Goal: Complete application form

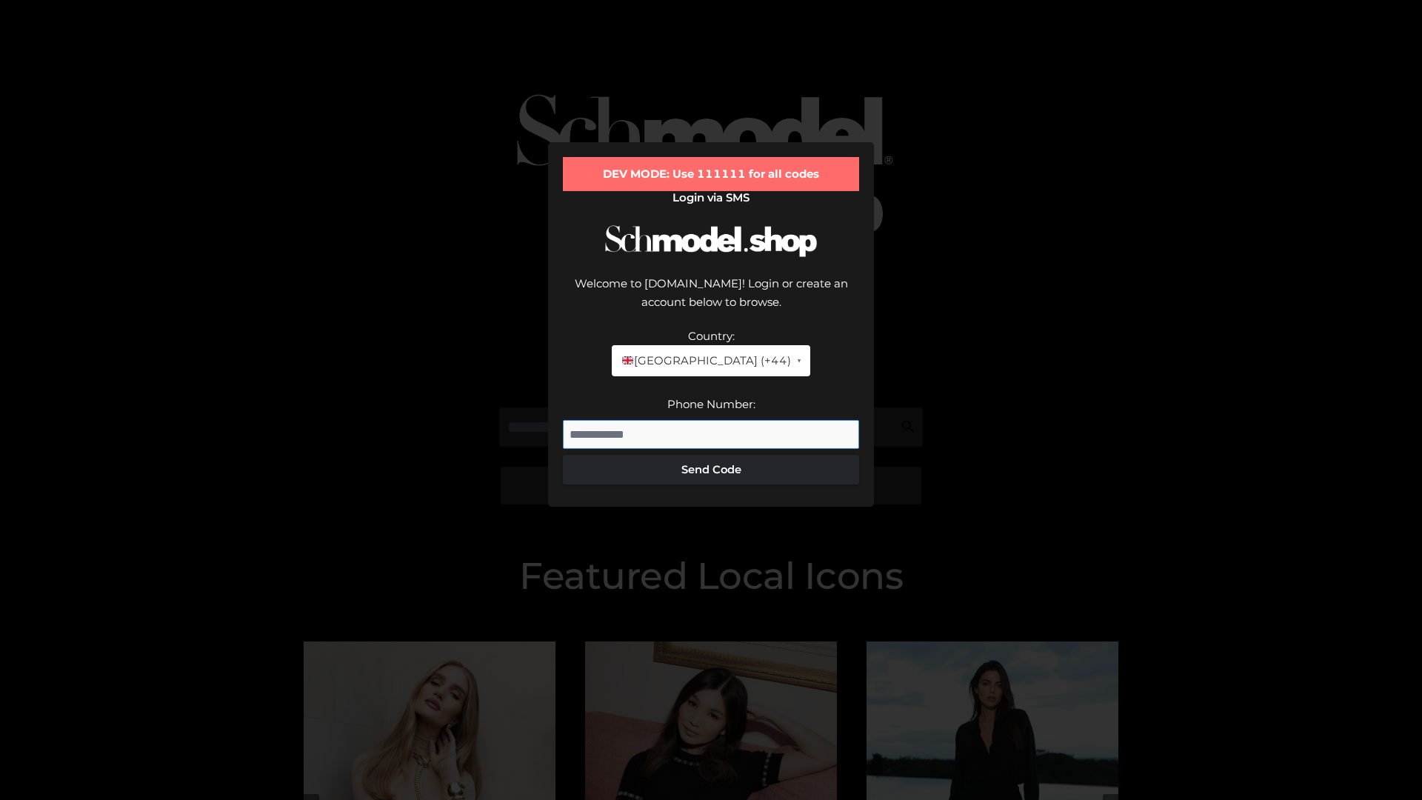
click at [711, 420] on input "Phone Number:" at bounding box center [711, 435] width 296 height 30
type input "**********"
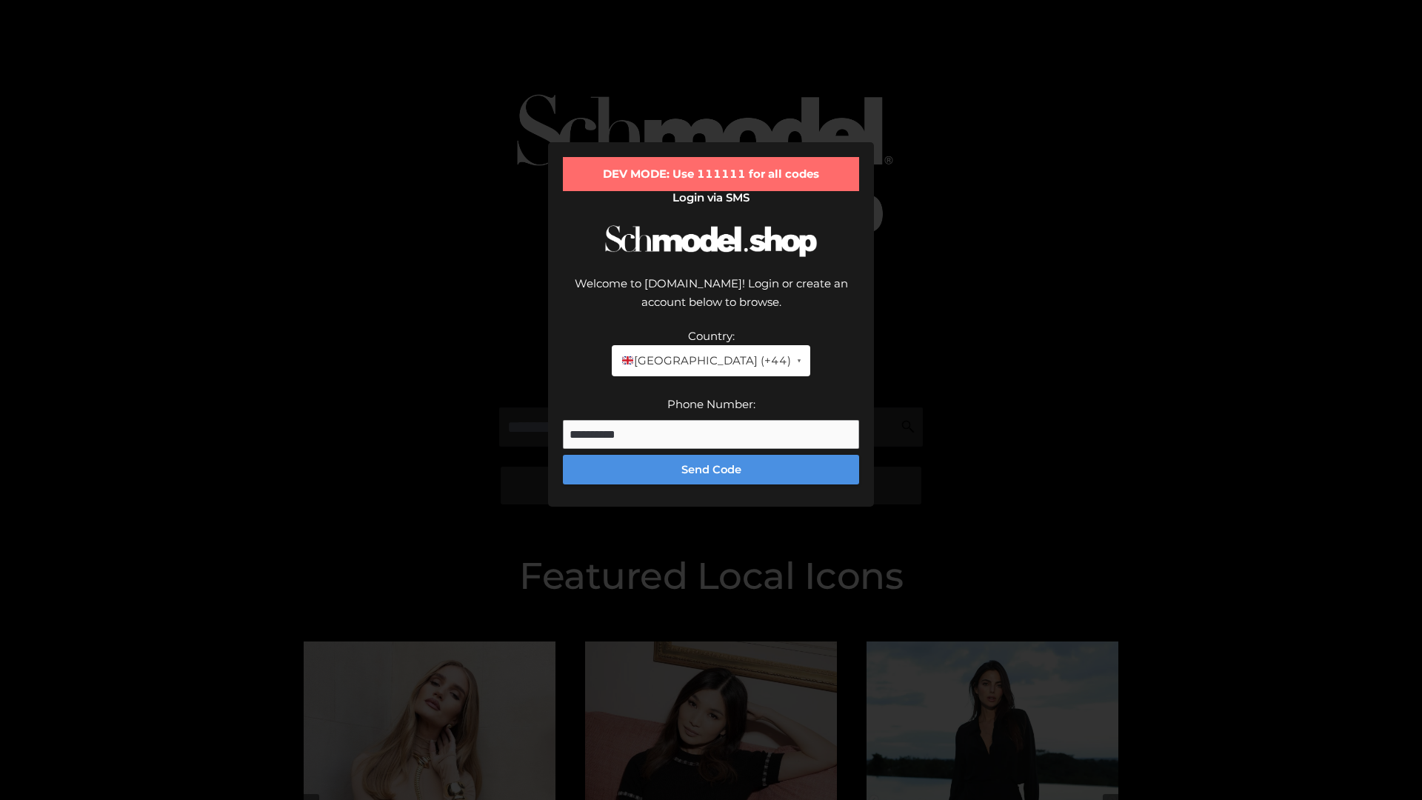
click at [711, 455] on button "Send Code" at bounding box center [711, 470] width 296 height 30
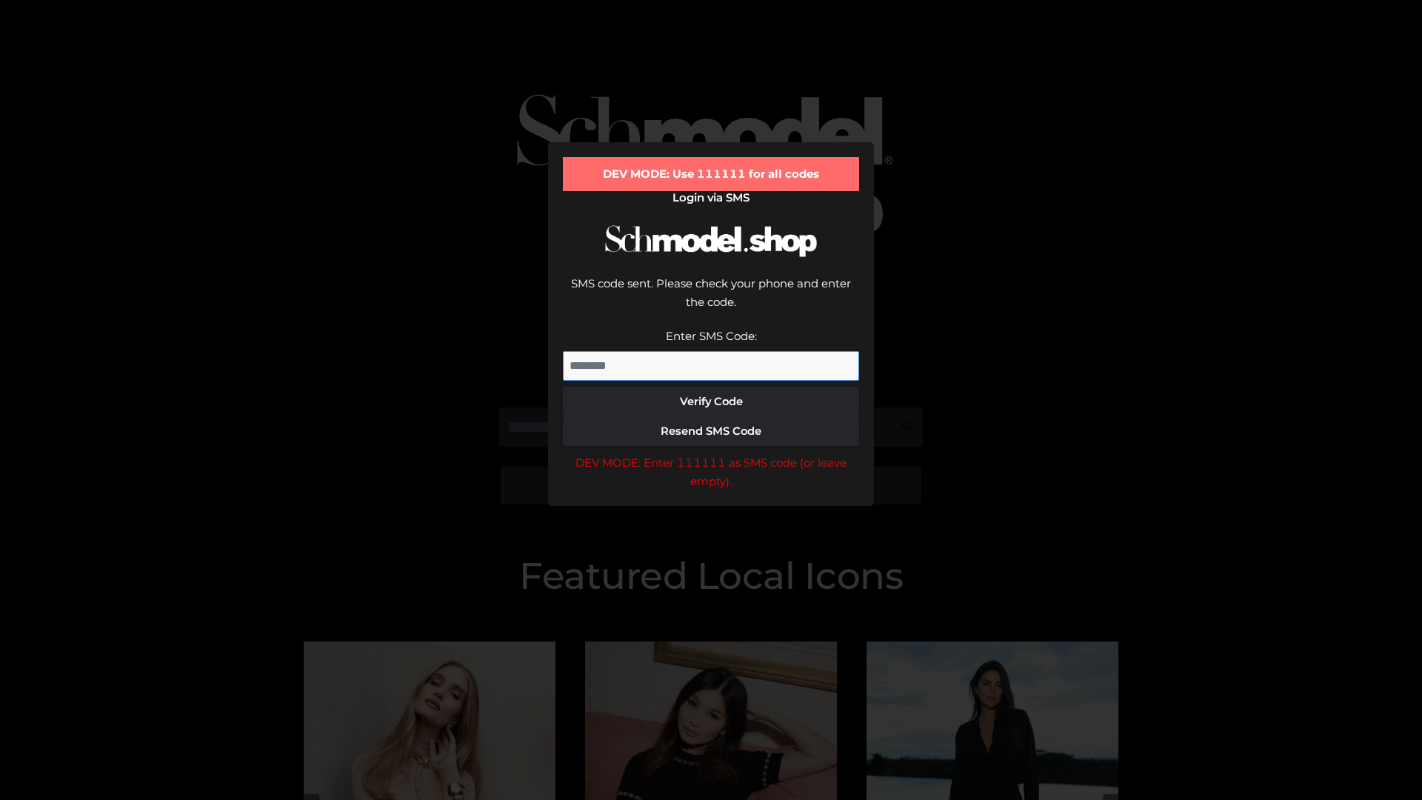
click at [711, 351] on input "Enter SMS Code:" at bounding box center [711, 366] width 296 height 30
type input "******"
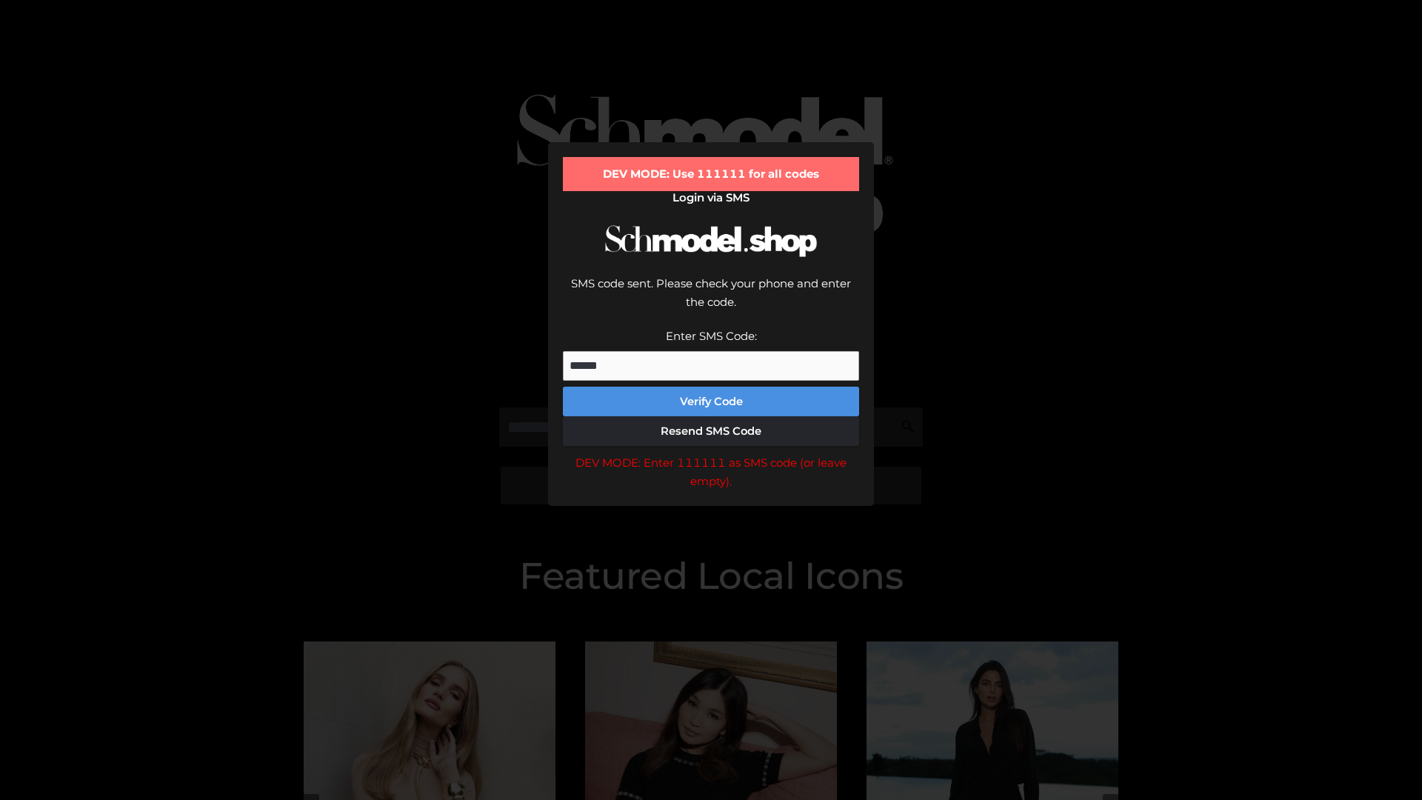
click at [711, 387] on button "Verify Code" at bounding box center [711, 402] width 296 height 30
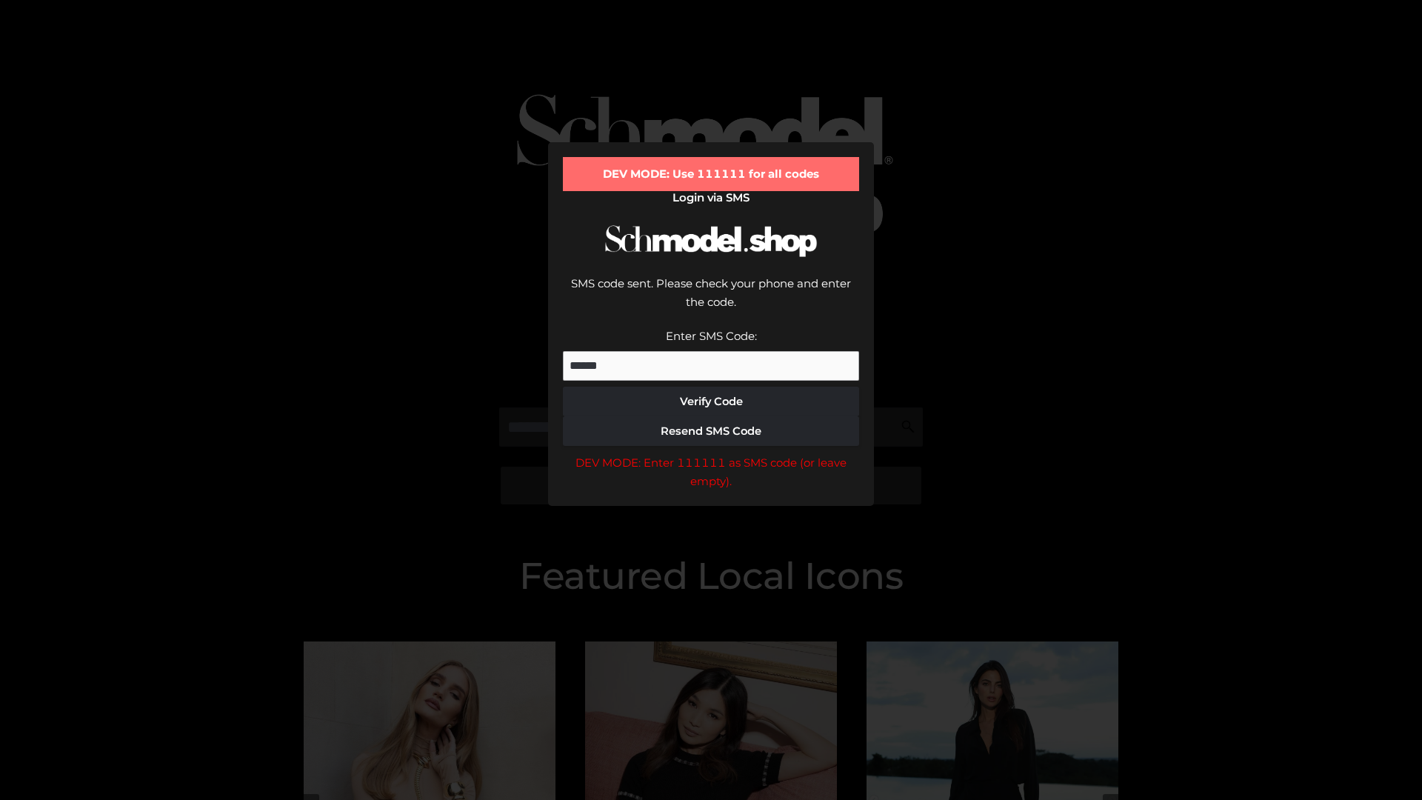
click at [711, 453] on div "DEV MODE: Enter 111111 as SMS code (or leave empty)." at bounding box center [711, 472] width 296 height 38
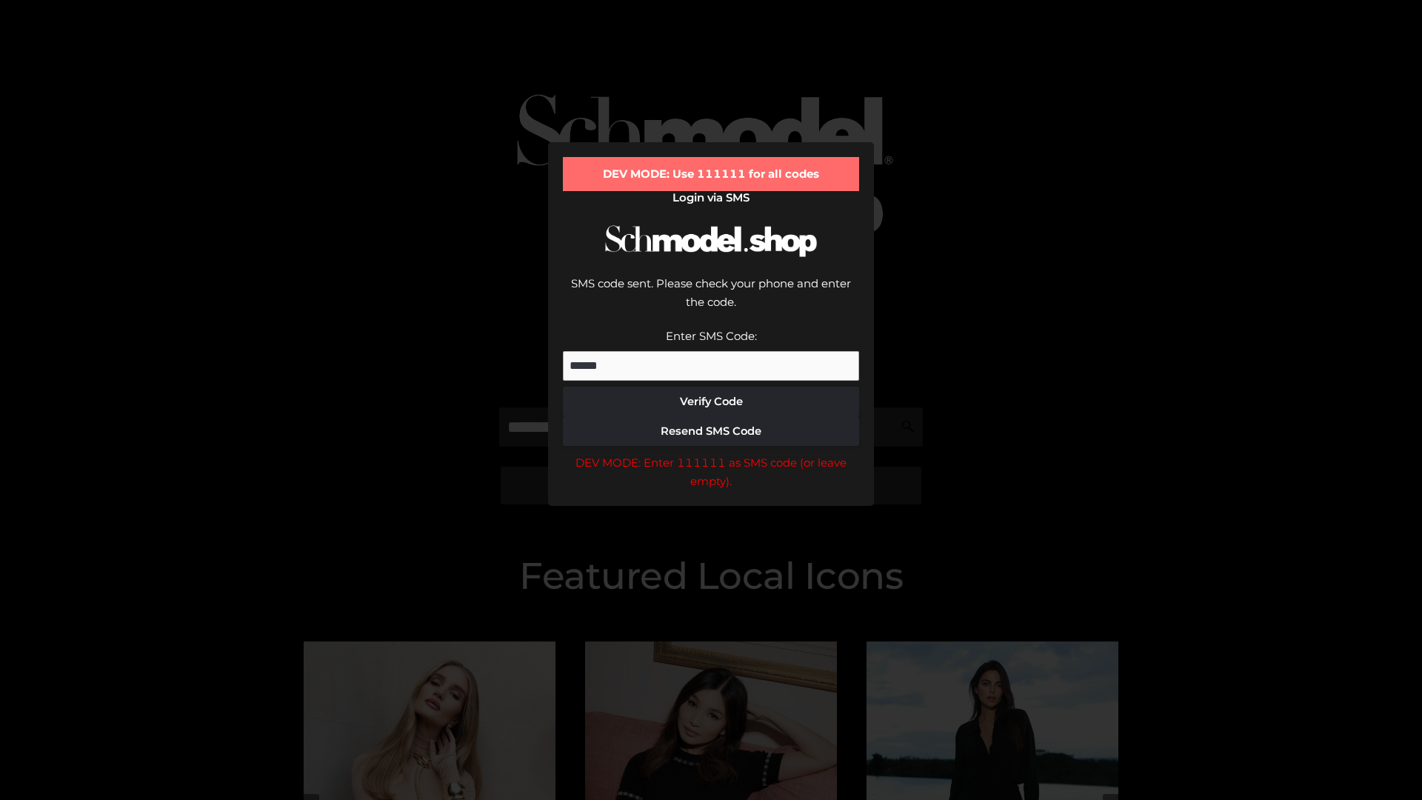
click at [711, 453] on div "DEV MODE: Enter 111111 as SMS code (or leave empty)." at bounding box center [711, 472] width 296 height 38
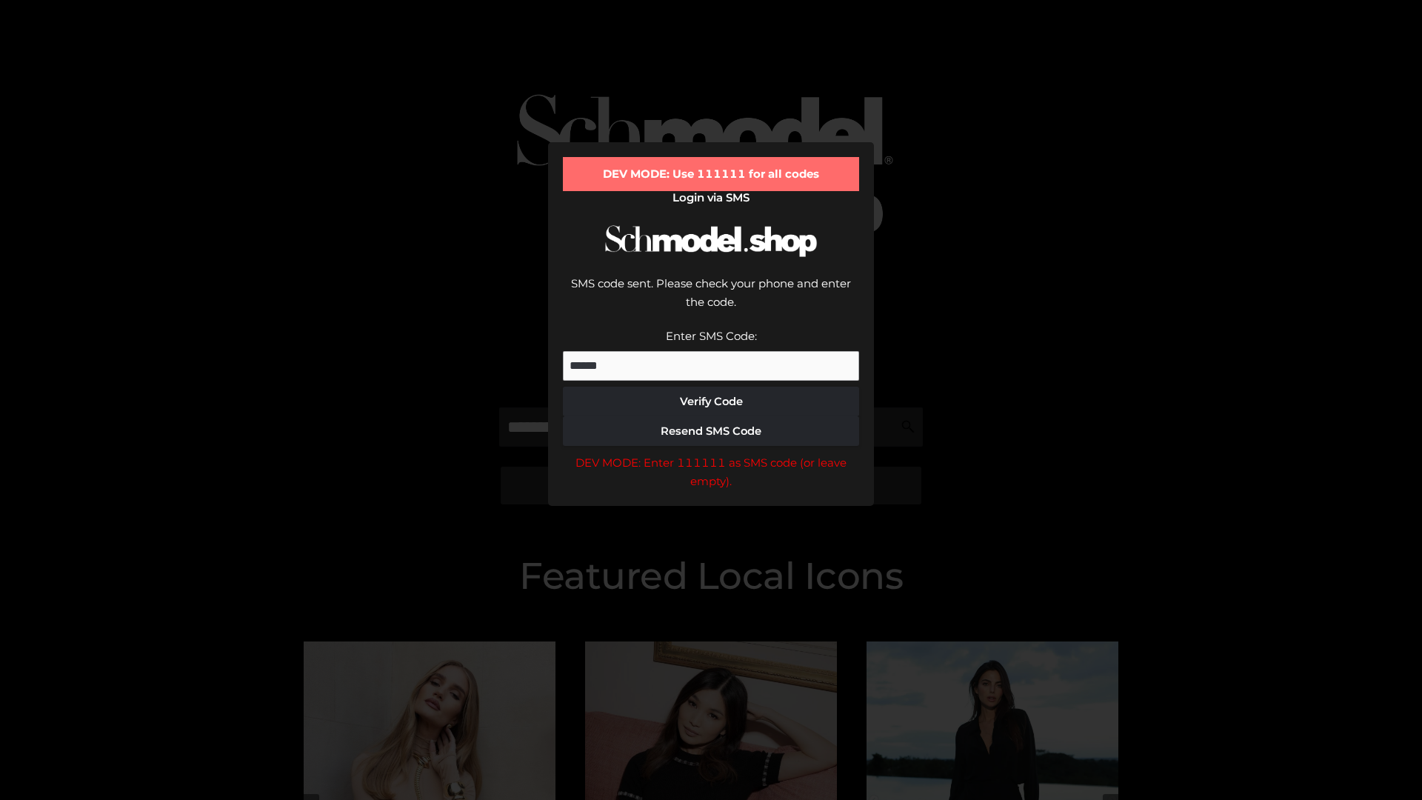
click at [711, 453] on div "DEV MODE: Enter 111111 as SMS code (or leave empty)." at bounding box center [711, 472] width 296 height 38
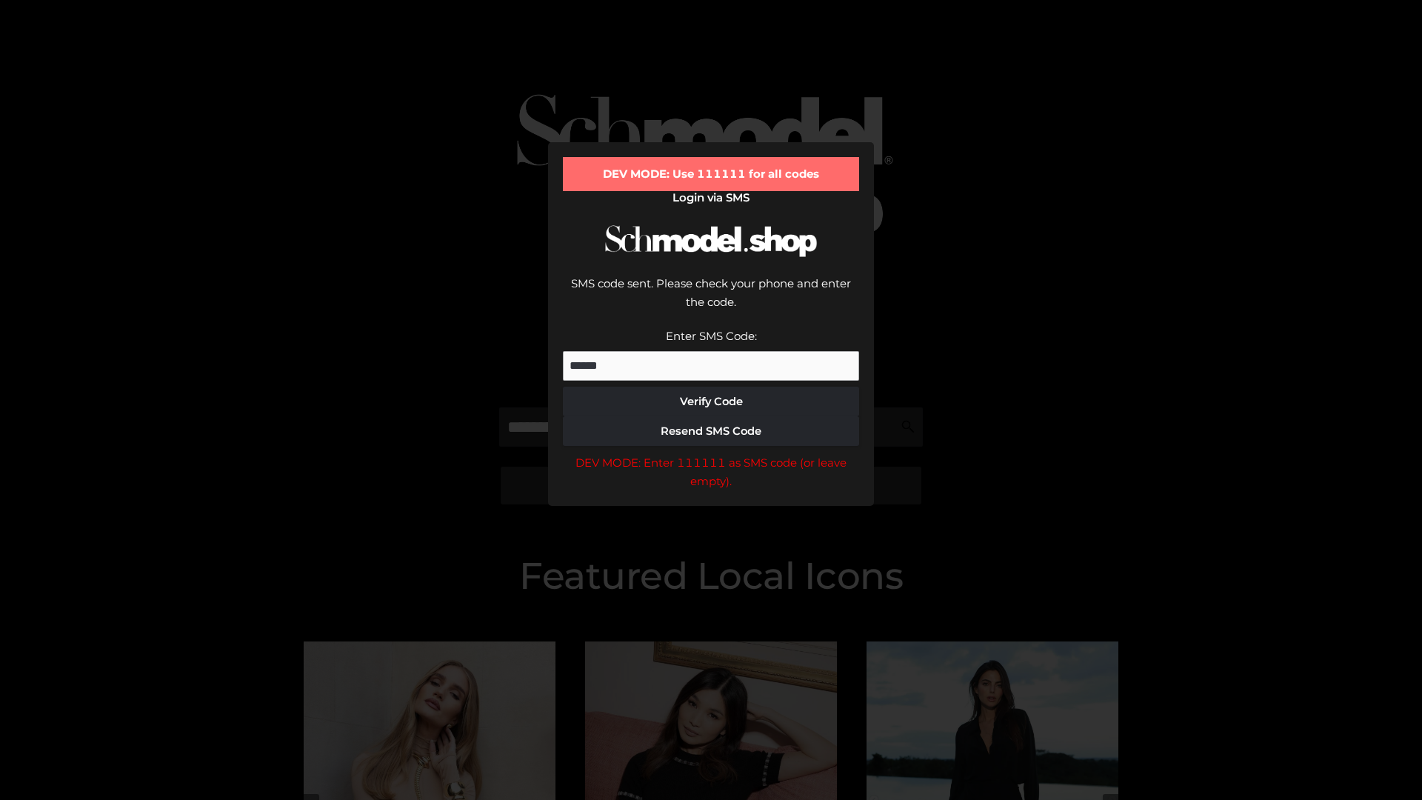
click at [711, 453] on div "DEV MODE: Enter 111111 as SMS code (or leave empty)." at bounding box center [711, 472] width 296 height 38
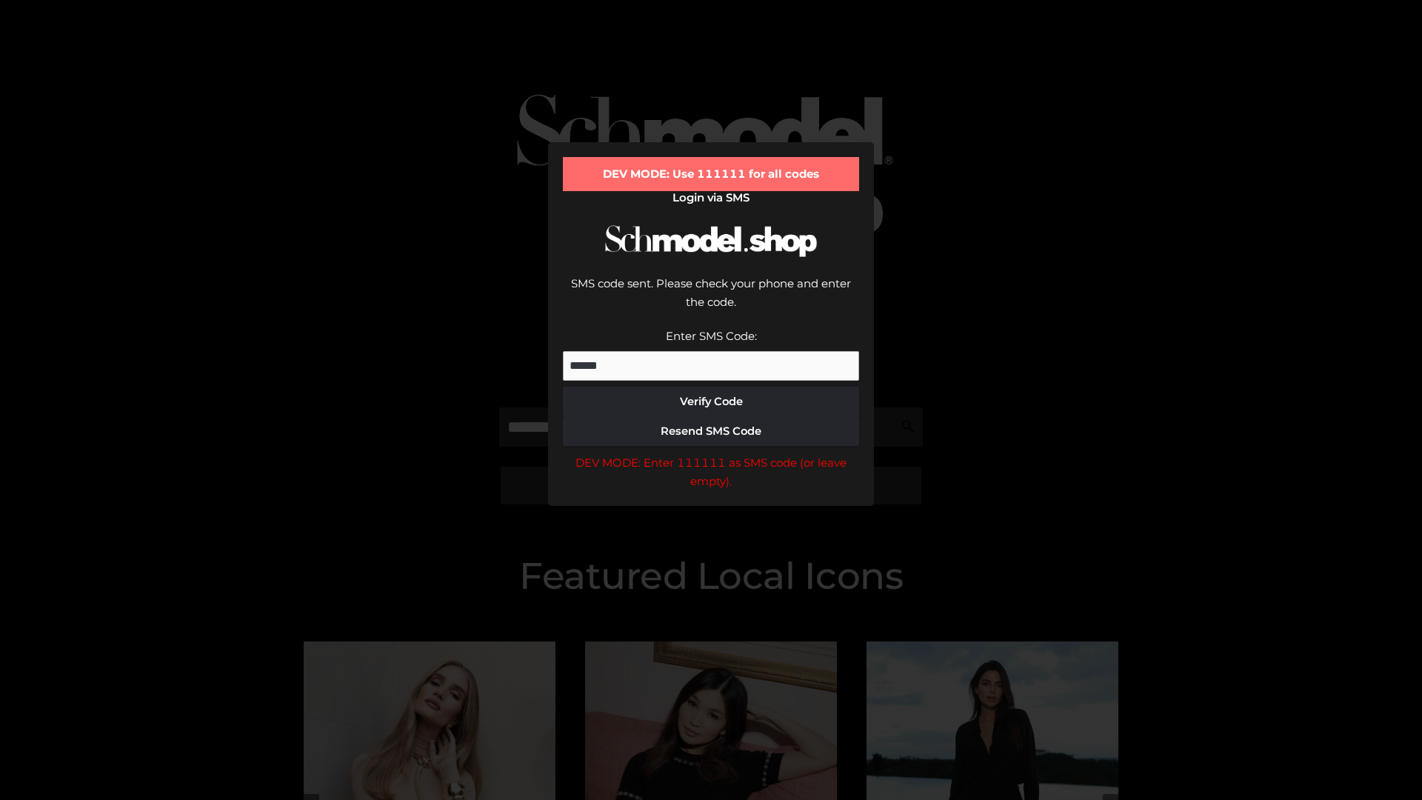
click at [711, 453] on div "DEV MODE: Enter 111111 as SMS code (or leave empty)." at bounding box center [711, 472] width 296 height 38
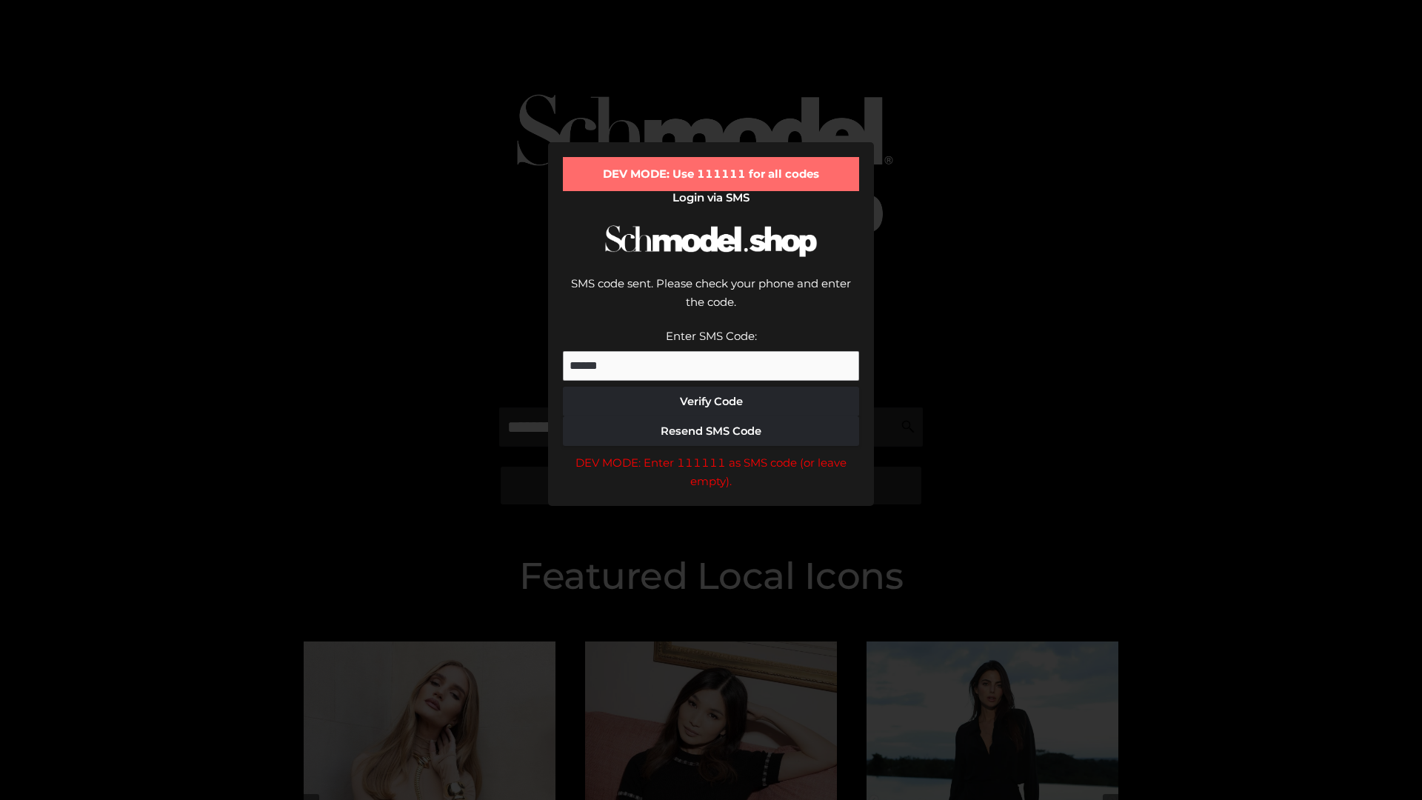
click at [711, 453] on div "DEV MODE: Enter 111111 as SMS code (or leave empty)." at bounding box center [711, 472] width 296 height 38
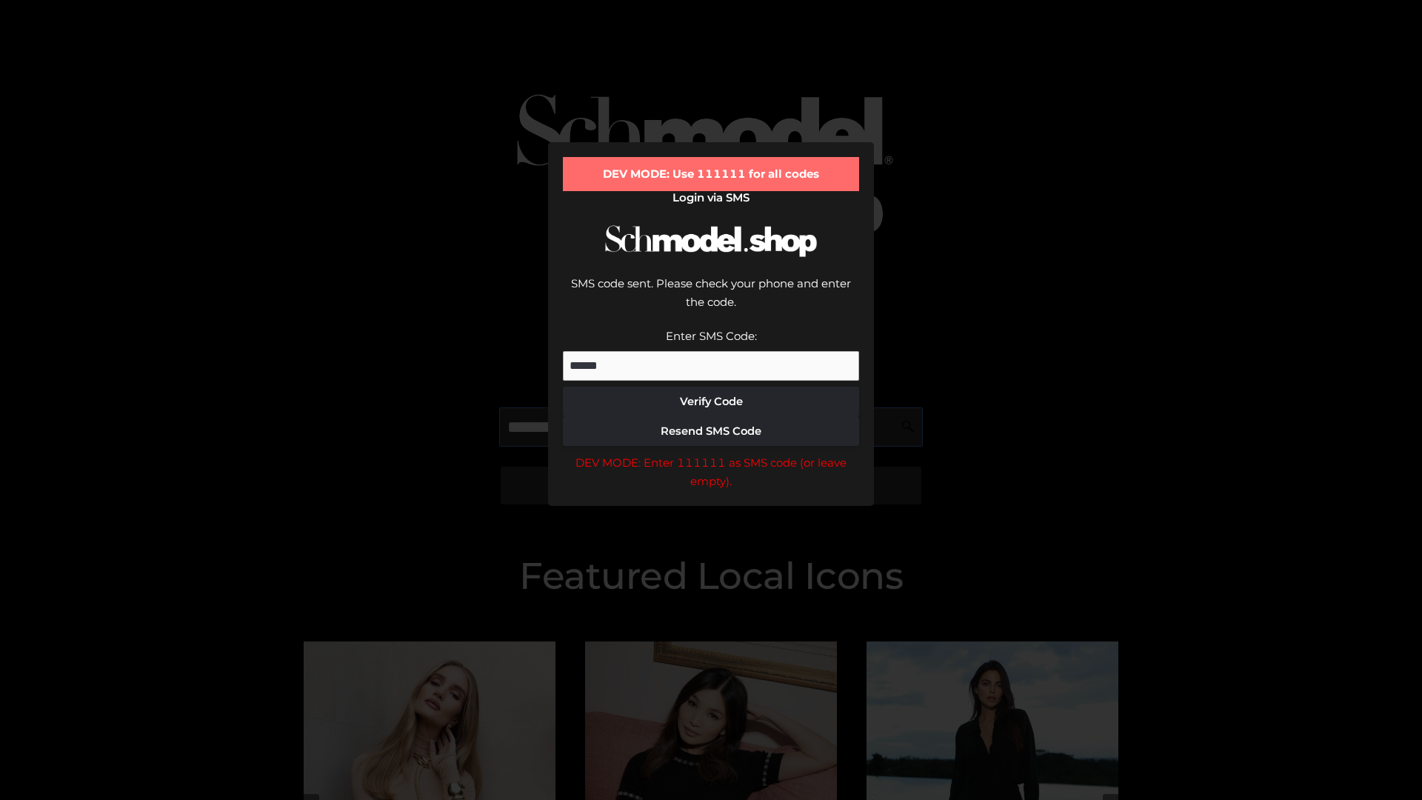
scroll to position [0, 76]
click at [711, 453] on div "DEV MODE: Enter 111111 as SMS code (or leave empty)." at bounding box center [711, 472] width 296 height 38
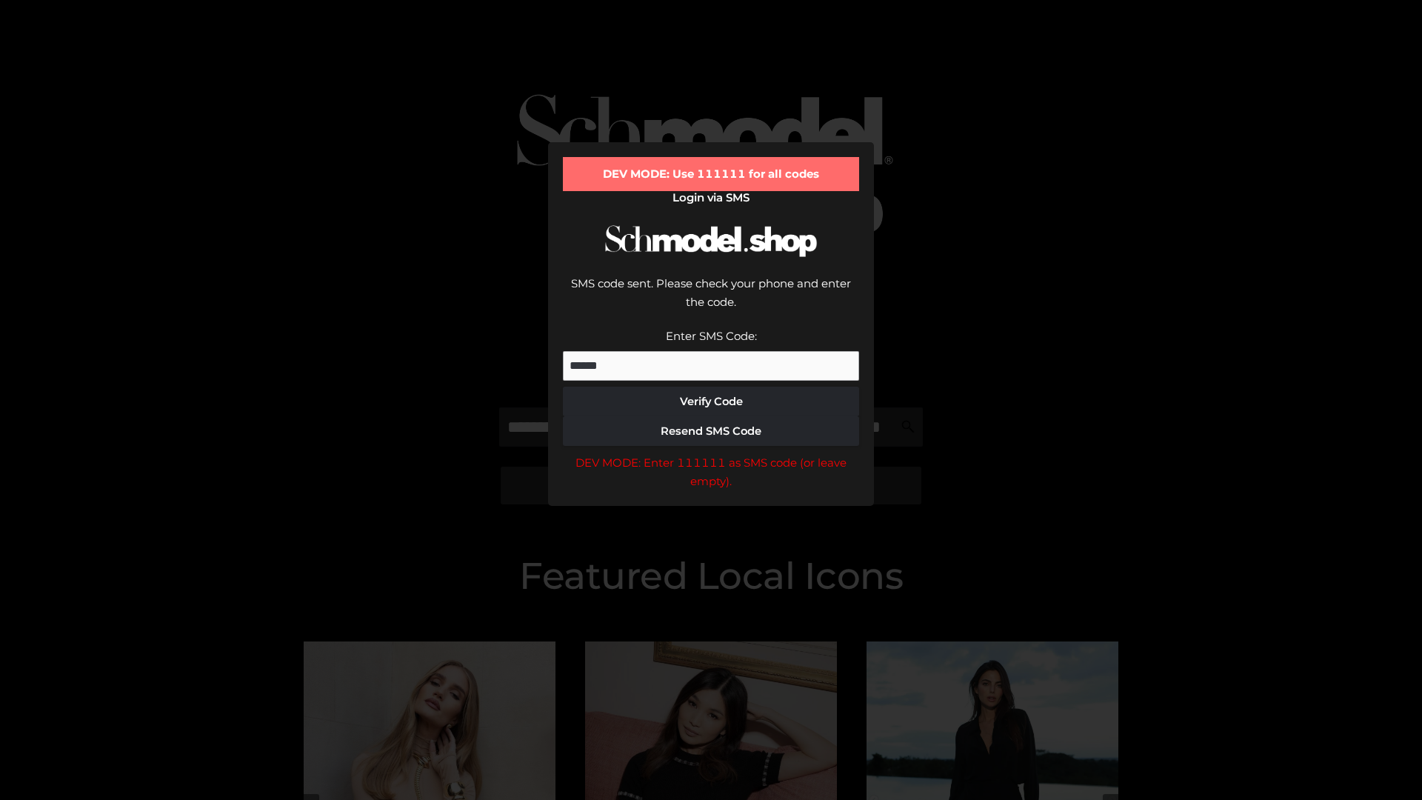
click at [711, 453] on div "DEV MODE: Enter 111111 as SMS code (or leave empty)." at bounding box center [711, 472] width 296 height 38
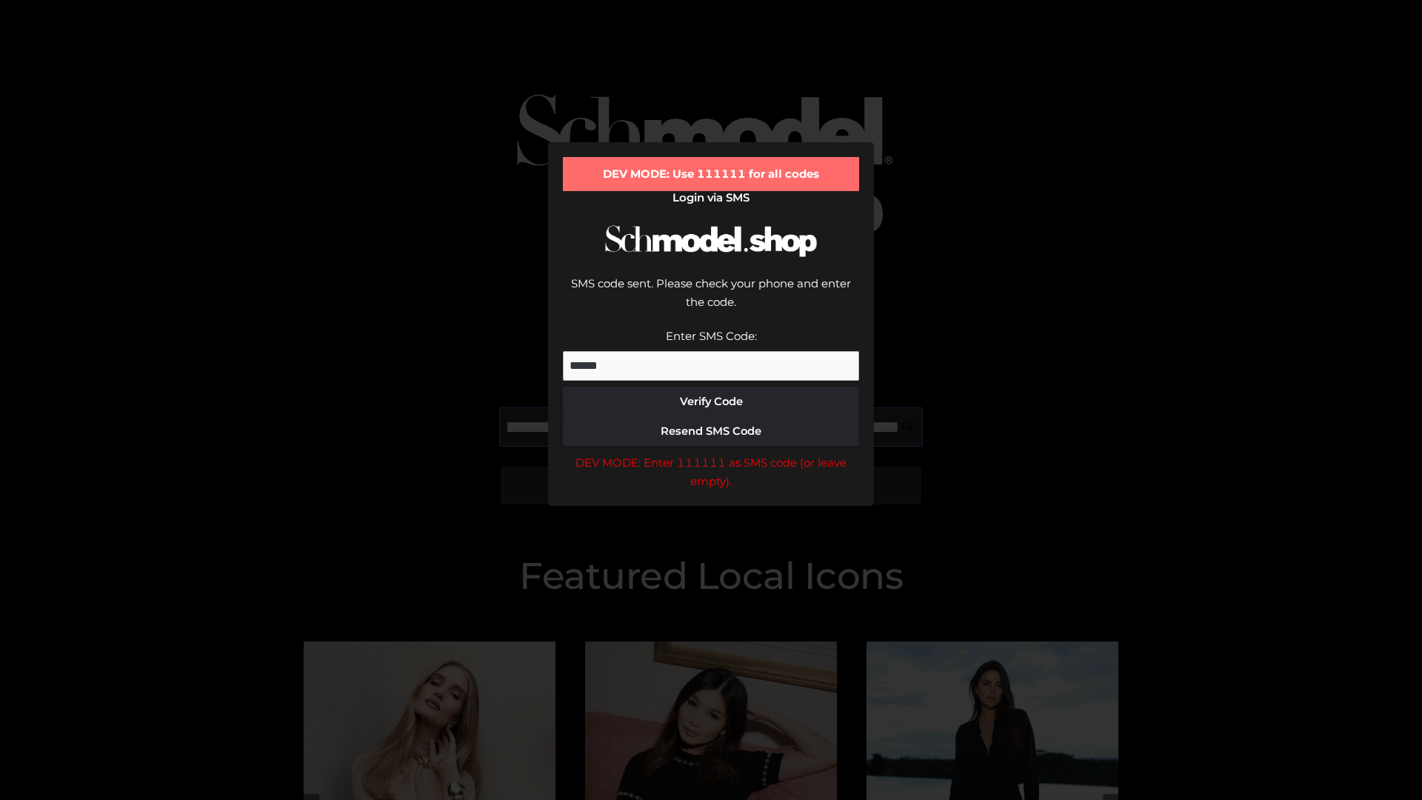
scroll to position [0, 161]
click at [711, 453] on div "DEV MODE: Enter 111111 as SMS code (or leave empty)." at bounding box center [711, 472] width 296 height 38
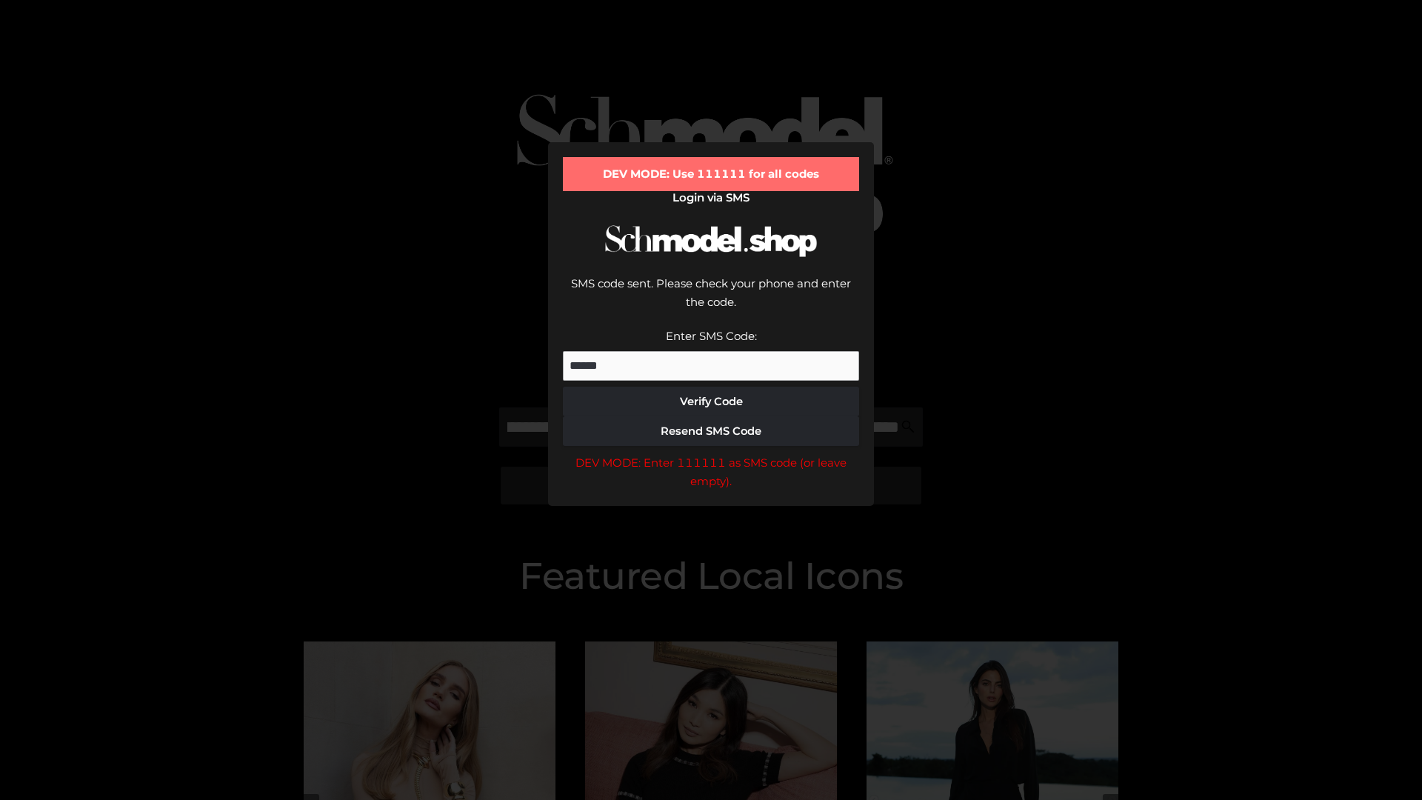
click at [711, 453] on div "DEV MODE: Enter 111111 as SMS code (or leave empty)." at bounding box center [711, 472] width 296 height 38
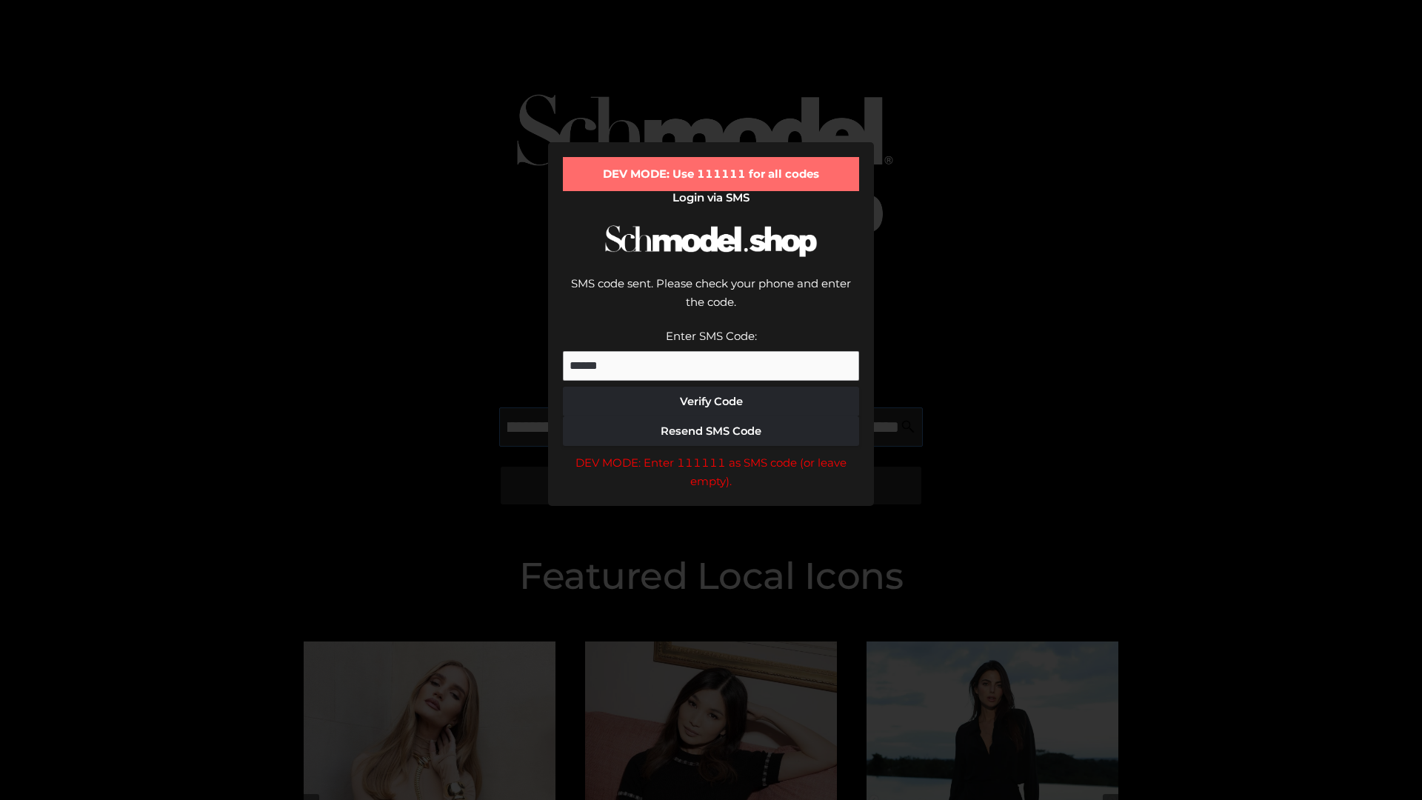
scroll to position [0, 251]
click at [711, 453] on div "DEV MODE: Enter 111111 as SMS code (or leave empty)." at bounding box center [711, 472] width 296 height 38
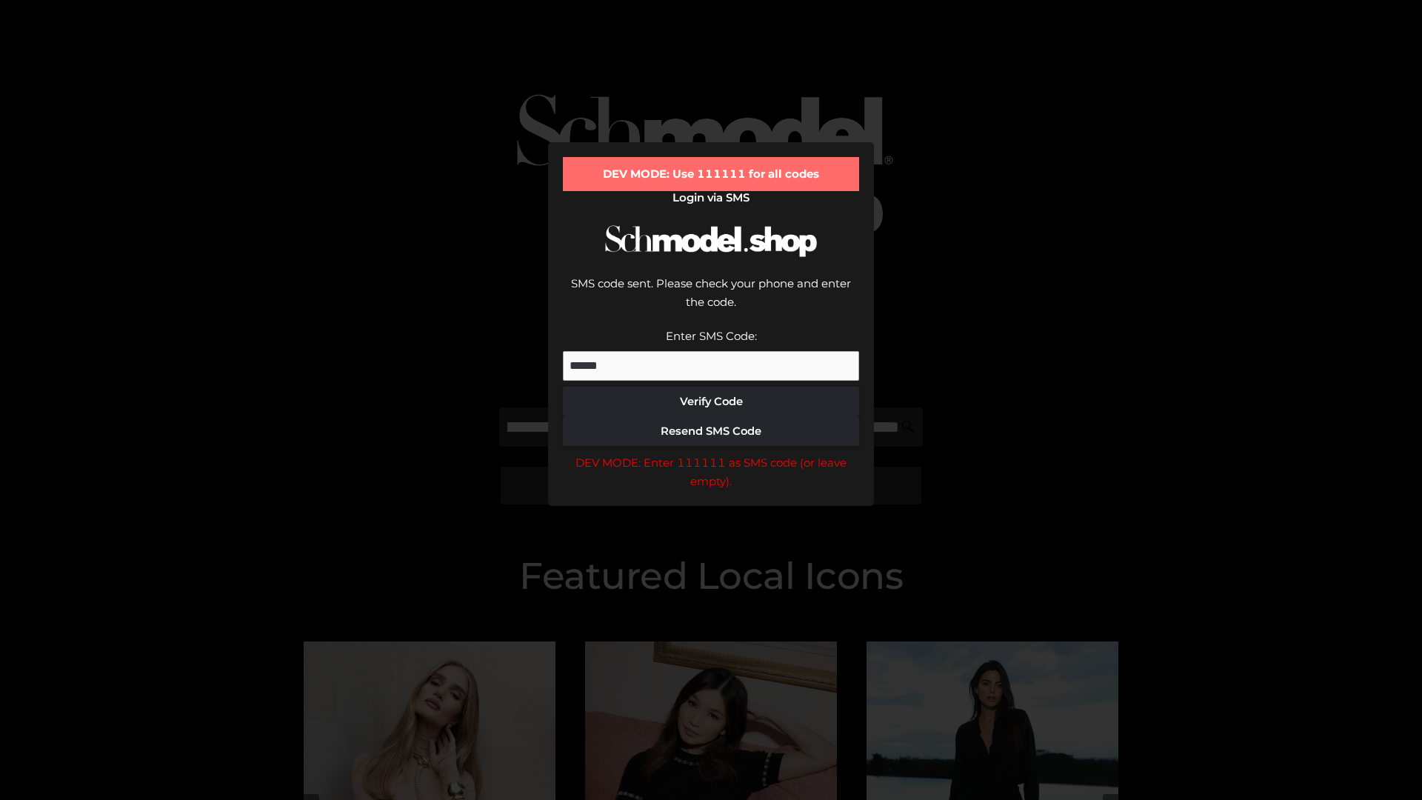
click at [711, 453] on div "DEV MODE: Enter 111111 as SMS code (or leave empty)." at bounding box center [711, 472] width 296 height 38
type input "**********"
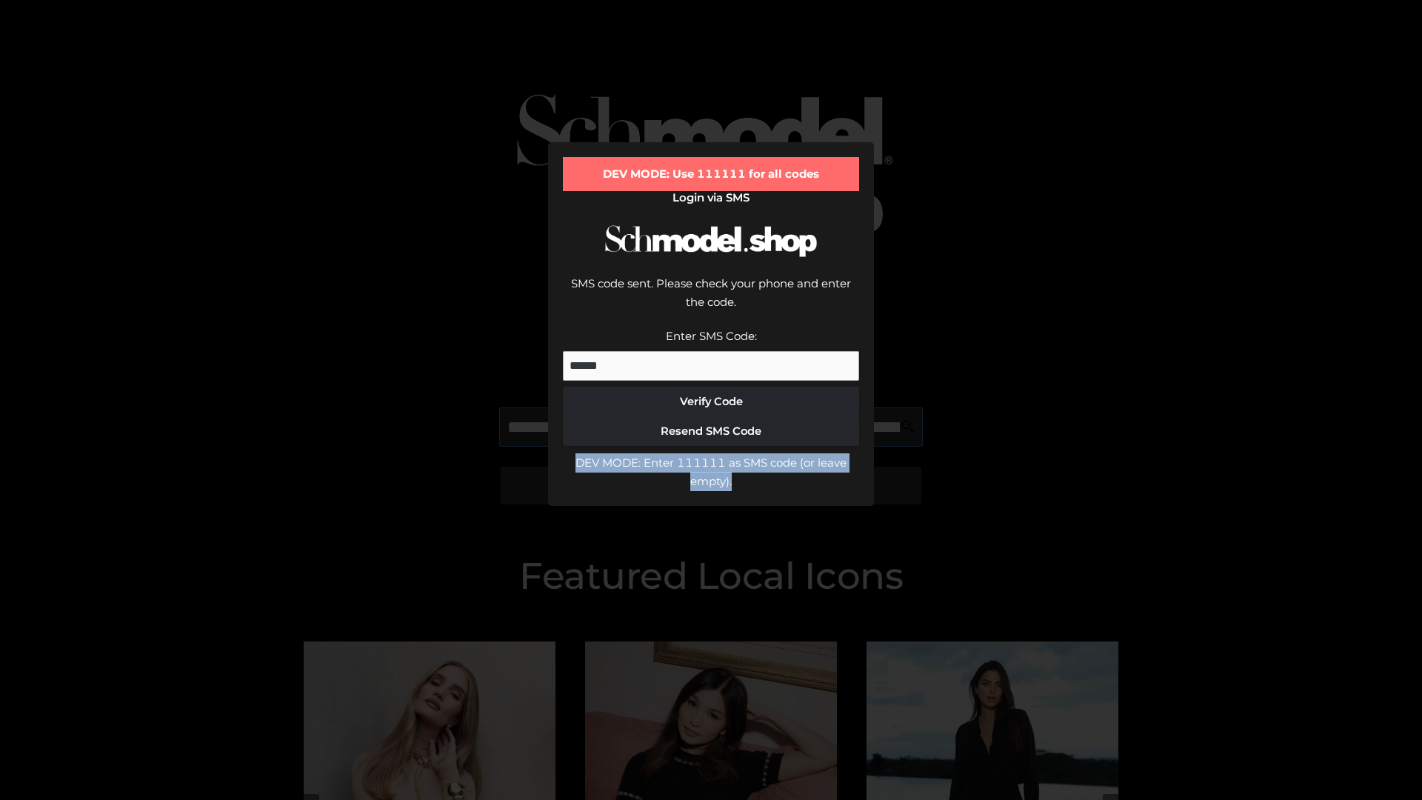
scroll to position [0, 312]
